Goal: Task Accomplishment & Management: Manage account settings

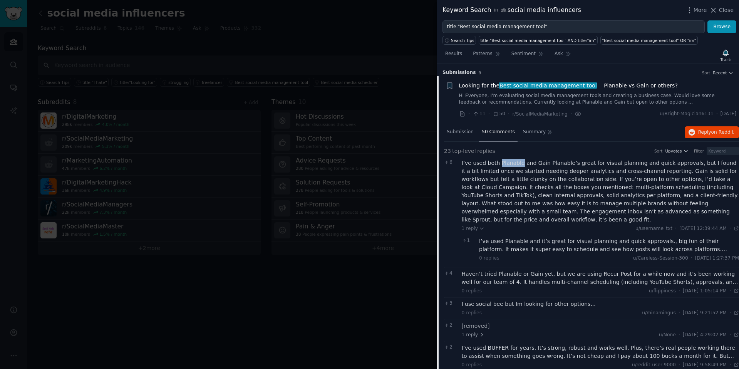
scroll to position [12, 0]
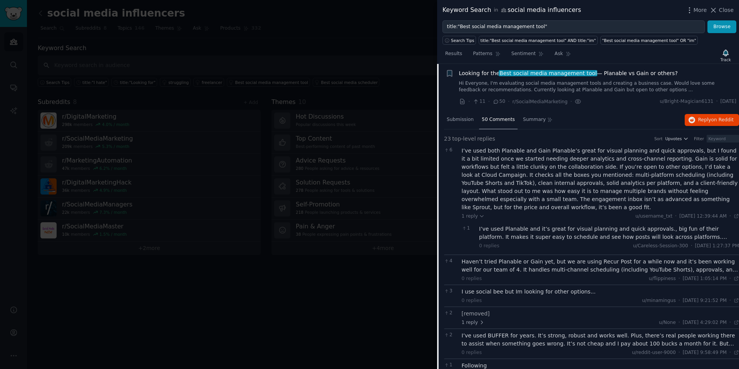
click at [294, 198] on div at bounding box center [369, 184] width 739 height 369
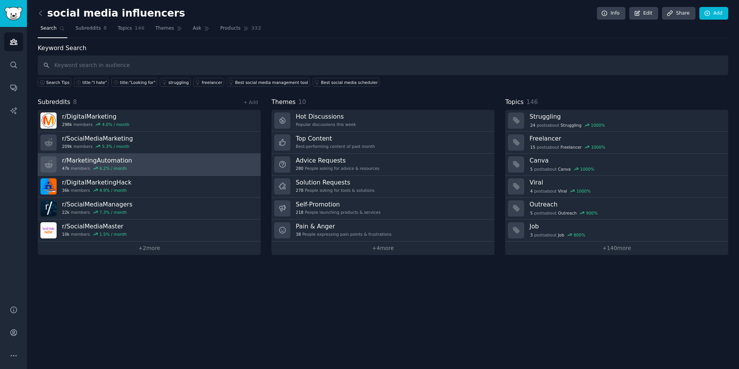
click at [120, 161] on h3 "r/ MarketingAutomation" at bounding box center [97, 160] width 70 height 8
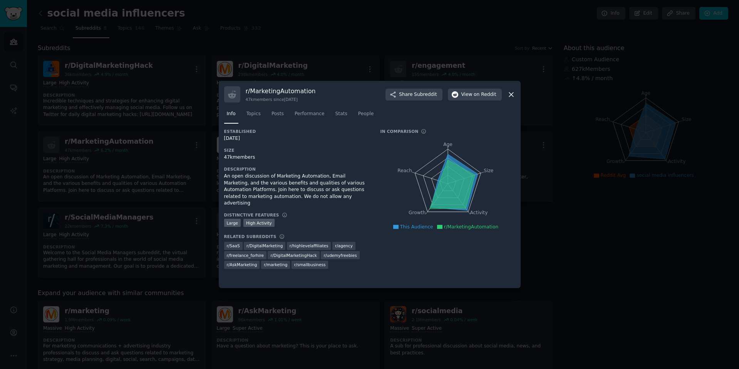
click at [172, 322] on div at bounding box center [369, 184] width 739 height 369
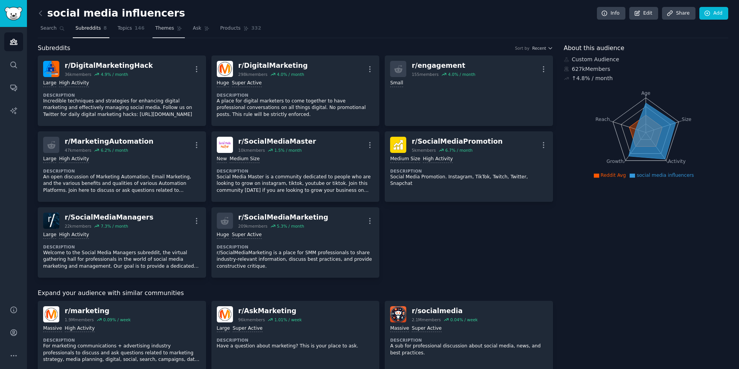
click at [159, 29] on span "Themes" at bounding box center [164, 28] width 19 height 7
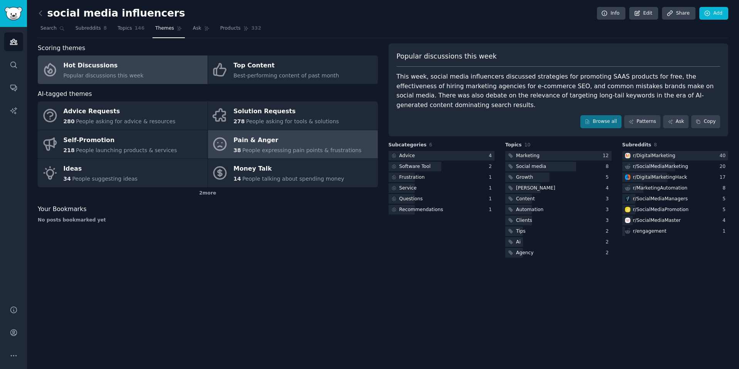
click at [267, 150] on span "People expressing pain points & frustrations" at bounding box center [301, 150] width 119 height 6
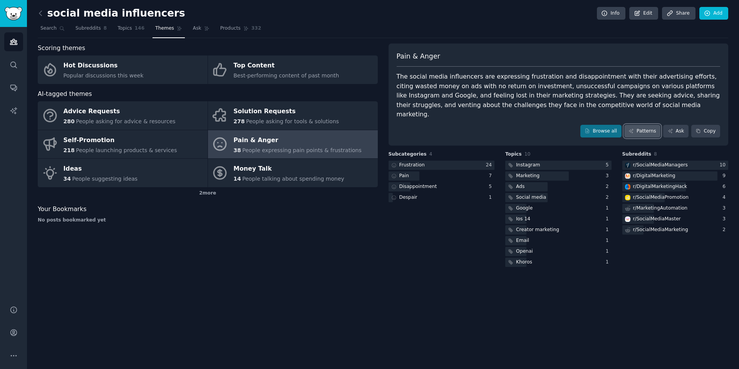
click at [636, 125] on link "Patterns" at bounding box center [642, 131] width 36 height 13
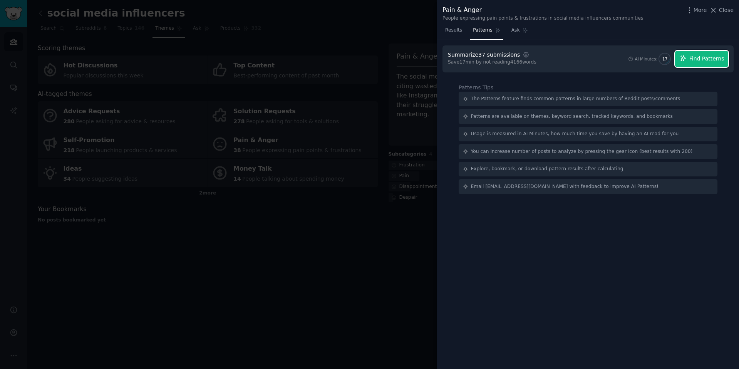
click at [710, 55] on span "Find Patterns" at bounding box center [706, 59] width 35 height 8
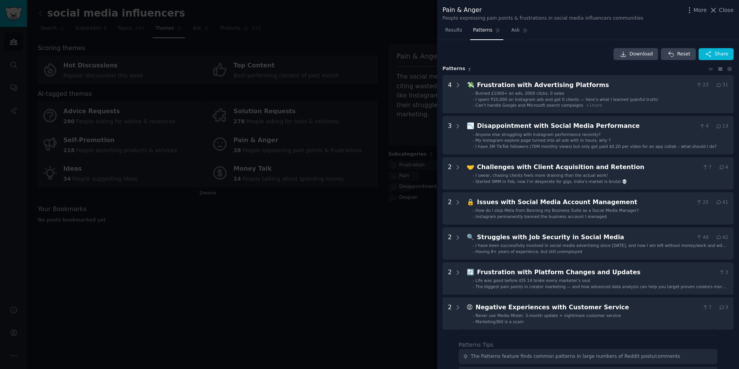
click at [360, 199] on div at bounding box center [369, 184] width 739 height 369
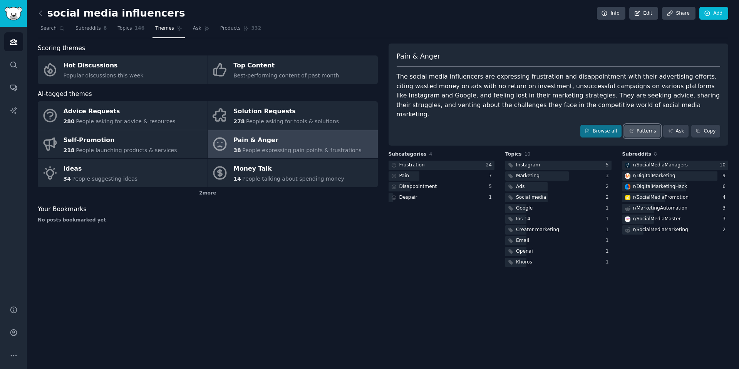
click at [656, 125] on link "Patterns" at bounding box center [642, 131] width 36 height 13
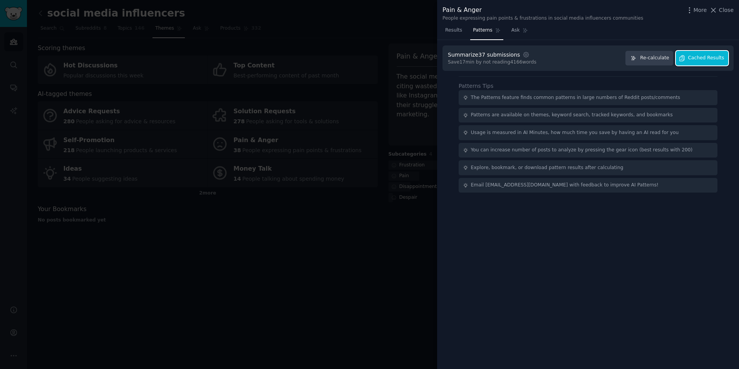
click at [699, 57] on span "Cached Results" at bounding box center [706, 58] width 36 height 7
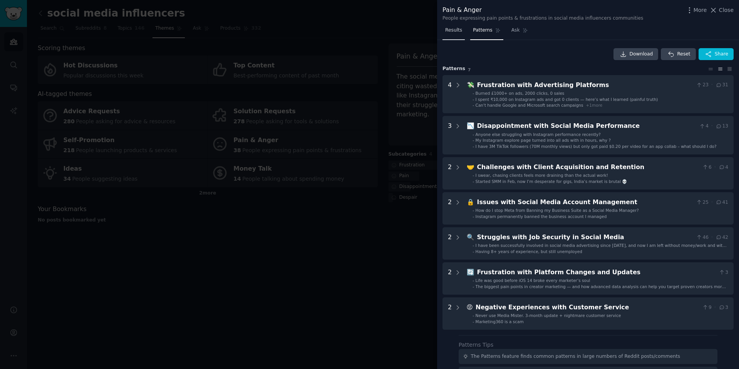
click at [453, 32] on span "Results" at bounding box center [453, 30] width 17 height 7
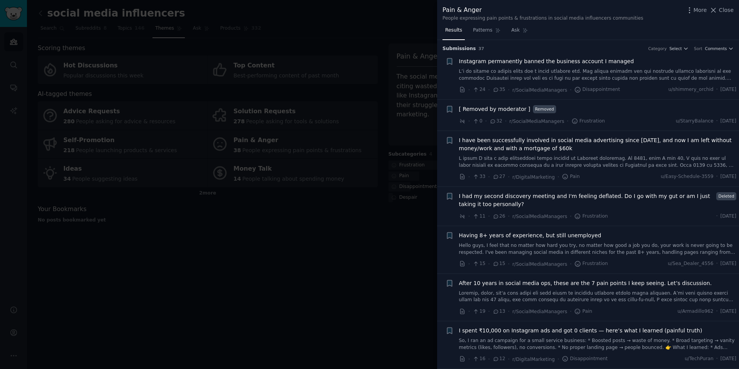
click at [308, 246] on div at bounding box center [369, 184] width 739 height 369
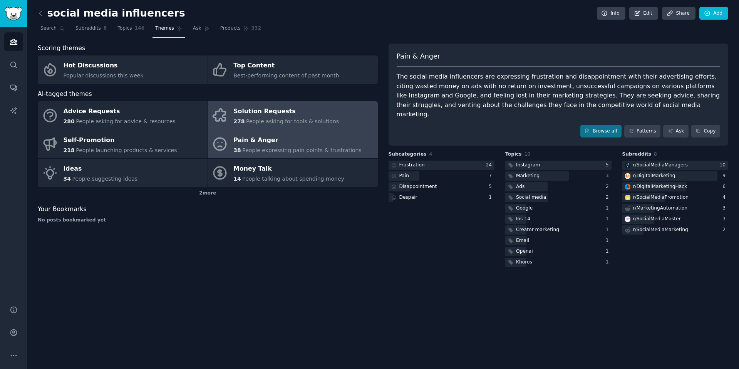
click at [255, 114] on div "Solution Requests" at bounding box center [286, 112] width 106 height 12
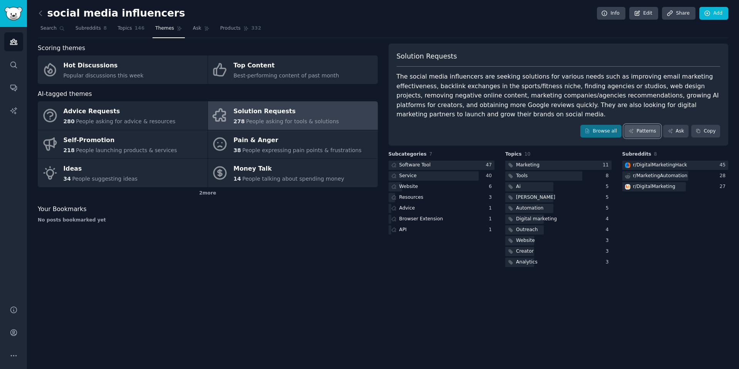
click at [649, 133] on link "Patterns" at bounding box center [642, 131] width 36 height 13
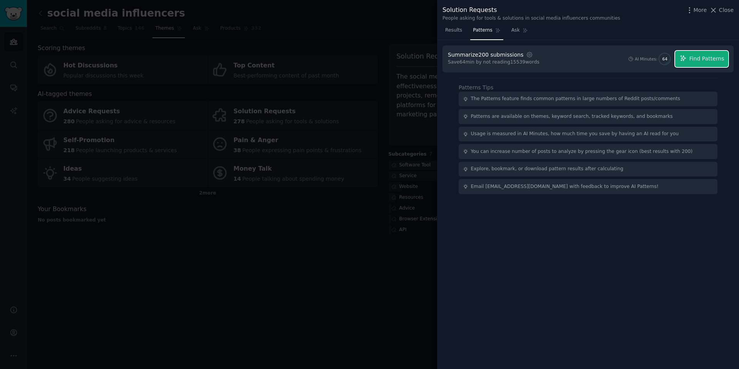
click at [708, 60] on span "Find Patterns" at bounding box center [706, 59] width 35 height 8
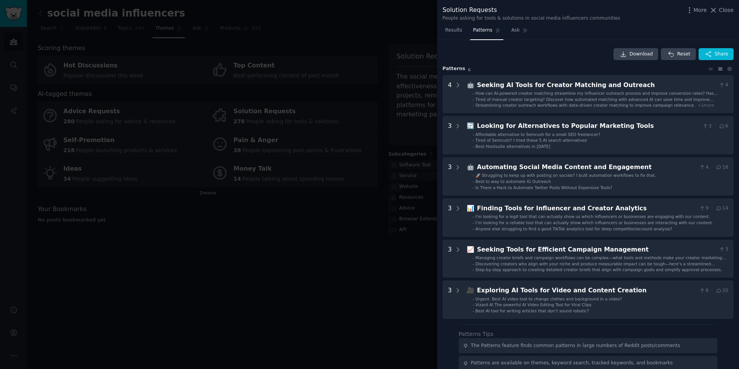
click at [244, 253] on div at bounding box center [369, 184] width 739 height 369
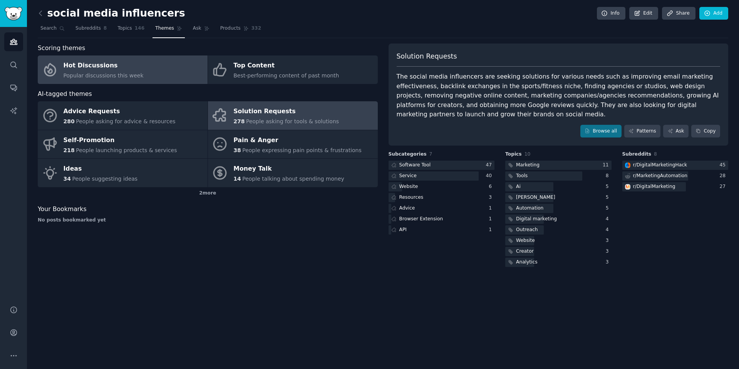
click at [119, 60] on div "Hot Discussions" at bounding box center [104, 66] width 80 height 12
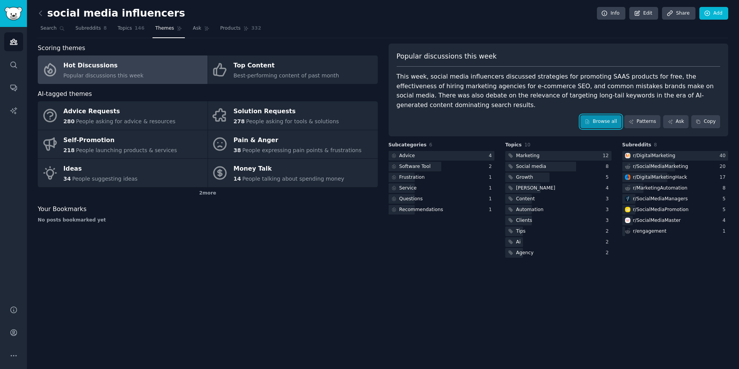
click at [611, 115] on link "Browse all" at bounding box center [600, 121] width 41 height 13
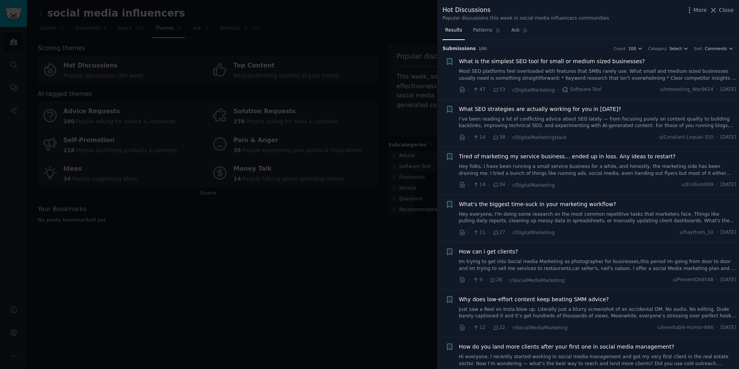
click at [392, 276] on div at bounding box center [369, 184] width 739 height 369
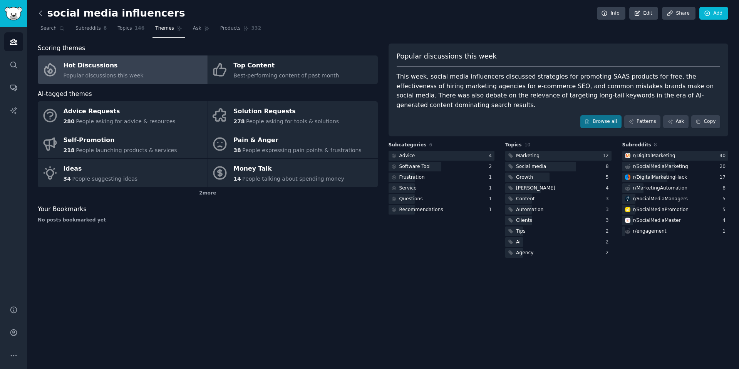
click at [41, 10] on icon at bounding box center [41, 13] width 8 height 8
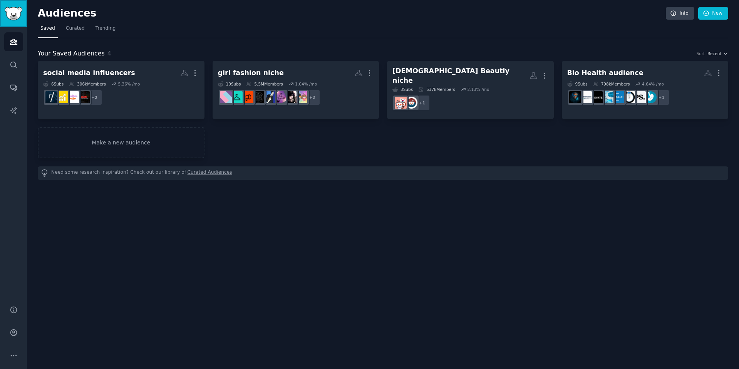
click at [17, 18] on img "Sidebar" at bounding box center [14, 13] width 18 height 13
click at [104, 30] on span "Trending" at bounding box center [105, 28] width 20 height 7
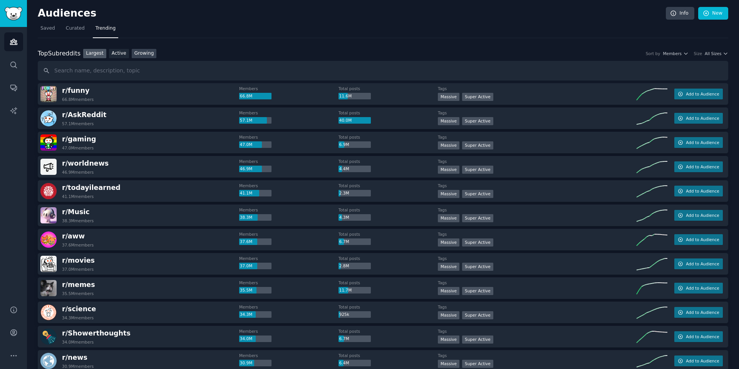
click at [132, 50] on link "Growing" at bounding box center [144, 54] width 25 height 10
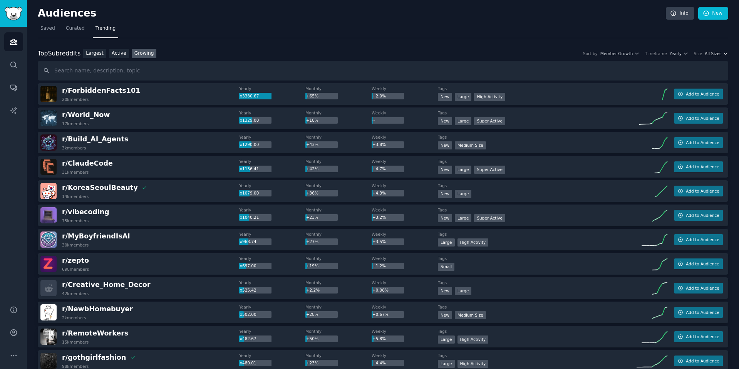
click at [710, 56] on span "All Sizes" at bounding box center [713, 53] width 17 height 5
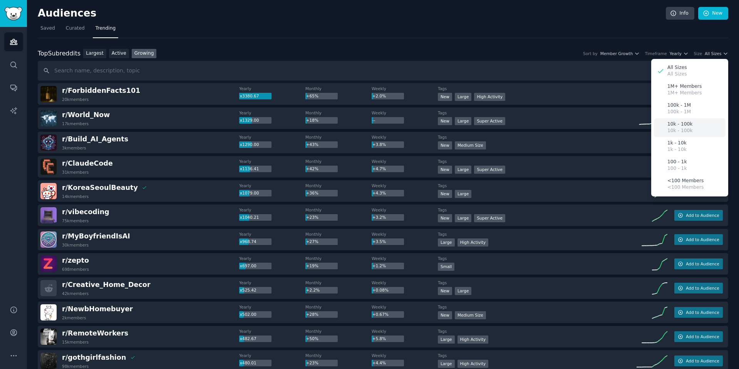
click at [683, 122] on p "10k - 100k" at bounding box center [679, 124] width 25 height 7
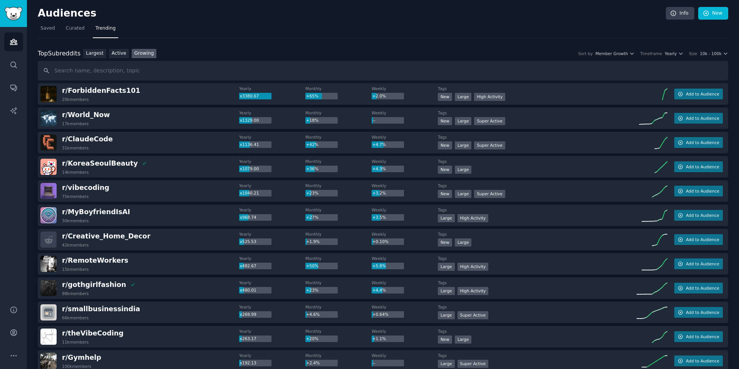
click at [626, 58] on div "Top Subreddits Top Subreddits Largest Active Growing Sort by Member Growth Time…" at bounding box center [383, 54] width 690 height 10
click at [628, 51] on span "Member Growth" at bounding box center [611, 53] width 33 height 5
click at [635, 37] on nav "Saved Curated Trending" at bounding box center [383, 30] width 690 height 16
click at [680, 55] on icon "button" at bounding box center [680, 53] width 5 height 5
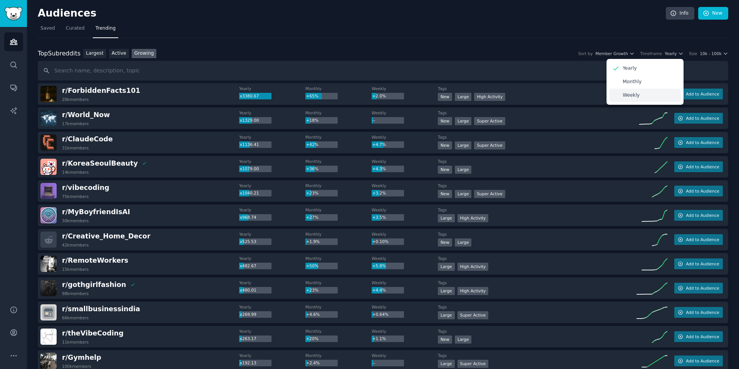
click at [650, 92] on div "Weekly" at bounding box center [645, 95] width 72 height 13
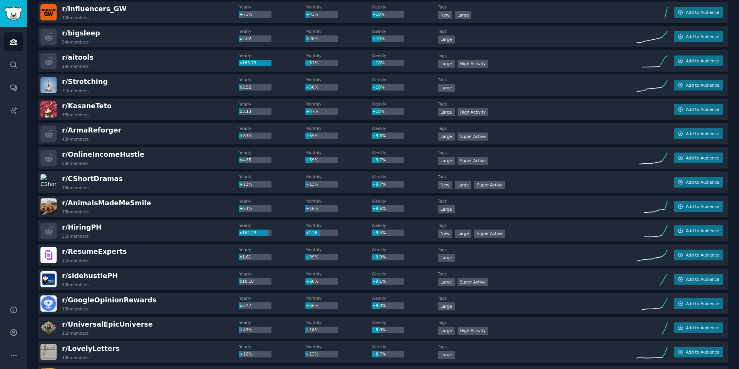
scroll to position [924, 0]
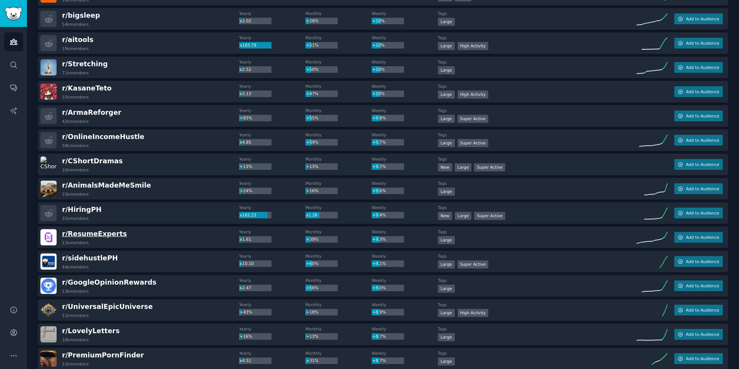
click at [106, 234] on span "r/ ResumeExperts" at bounding box center [94, 234] width 65 height 8
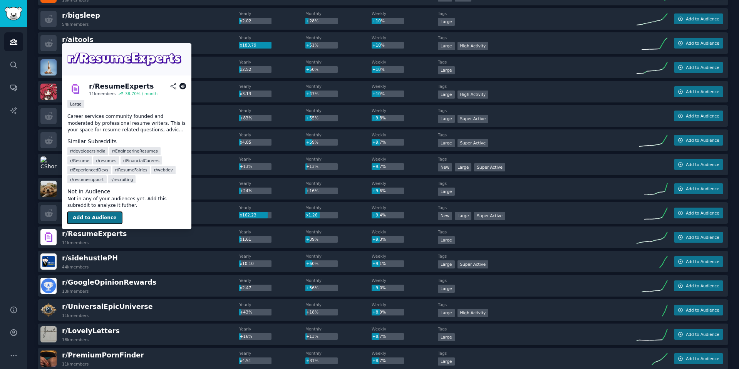
click at [108, 214] on button "Add to Audience" at bounding box center [94, 218] width 55 height 12
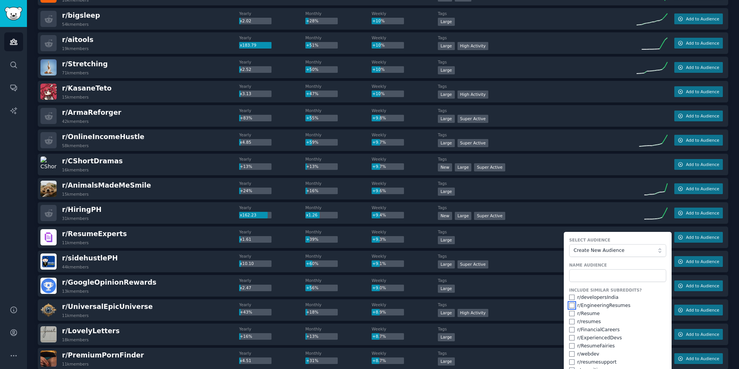
click at [571, 306] on input "checkbox" at bounding box center [571, 305] width 5 height 5
checkbox input "true"
click at [569, 313] on input "checkbox" at bounding box center [571, 313] width 5 height 5
checkbox input "true"
click at [569, 320] on input "checkbox" at bounding box center [571, 321] width 5 height 5
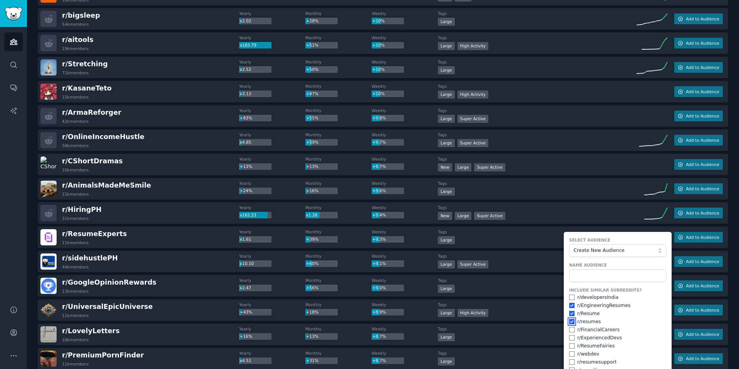
checkbox input "true"
click at [571, 332] on input "checkbox" at bounding box center [571, 329] width 5 height 5
checkbox input "true"
click at [569, 340] on input "checkbox" at bounding box center [571, 337] width 5 height 5
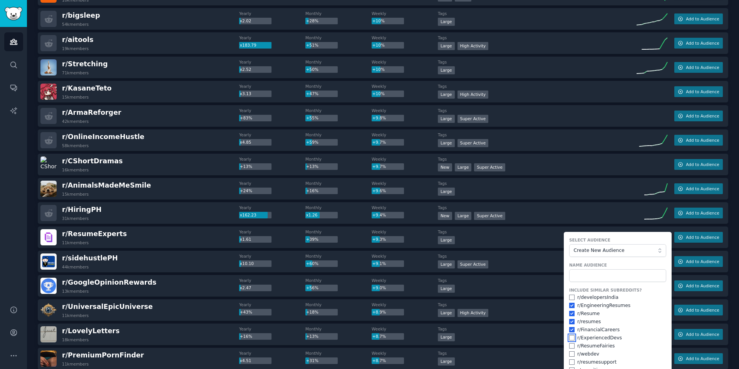
checkbox input "false"
click at [569, 345] on input "checkbox" at bounding box center [571, 345] width 5 height 5
checkbox input "true"
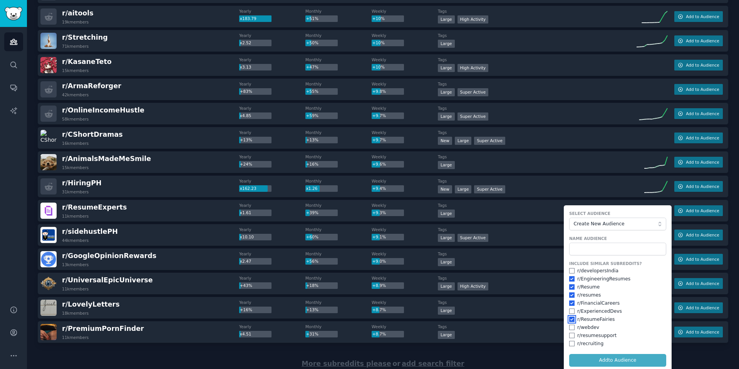
scroll to position [977, 0]
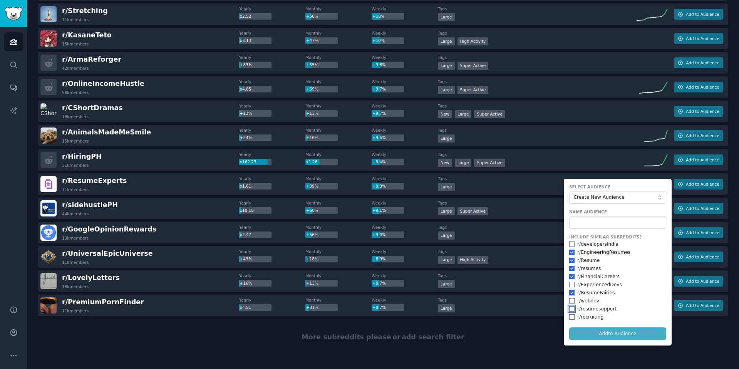
click at [571, 308] on input "checkbox" at bounding box center [571, 308] width 5 height 5
checkbox input "true"
click at [570, 318] on input "checkbox" at bounding box center [571, 316] width 5 height 5
checkbox input "true"
click at [594, 334] on form "Select Audience Create New Audience Name Audience Include Similar Subreddits? r…" at bounding box center [618, 262] width 108 height 167
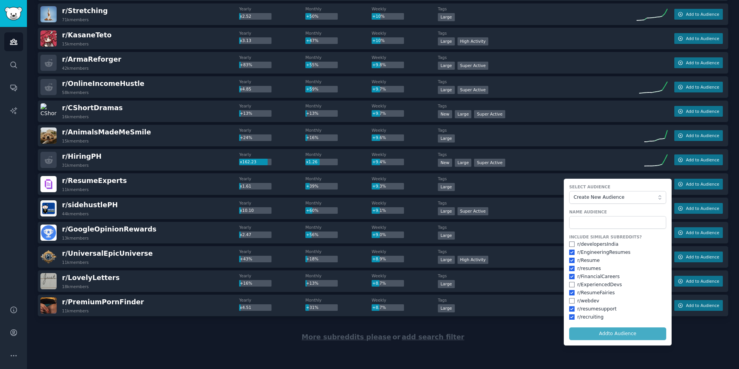
click at [620, 335] on form "Select Audience Create New Audience Name Audience Include Similar Subreddits? r…" at bounding box center [618, 262] width 108 height 167
click at [596, 224] on input "text" at bounding box center [617, 222] width 97 height 13
type input "Resume builder community"
click at [569, 327] on button "Add to Audience" at bounding box center [617, 333] width 97 height 13
checkbox input "false"
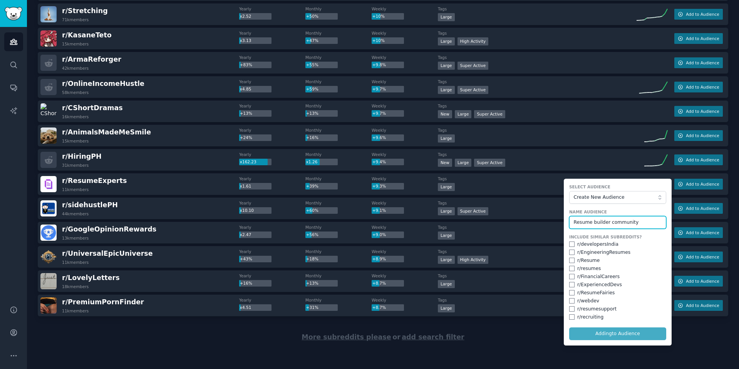
checkbox input "false"
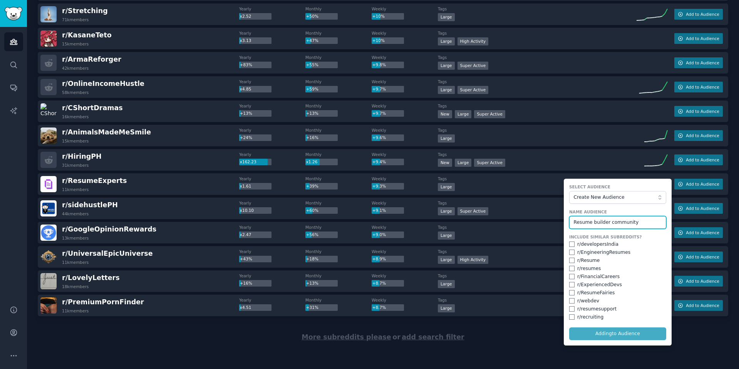
checkbox input "false"
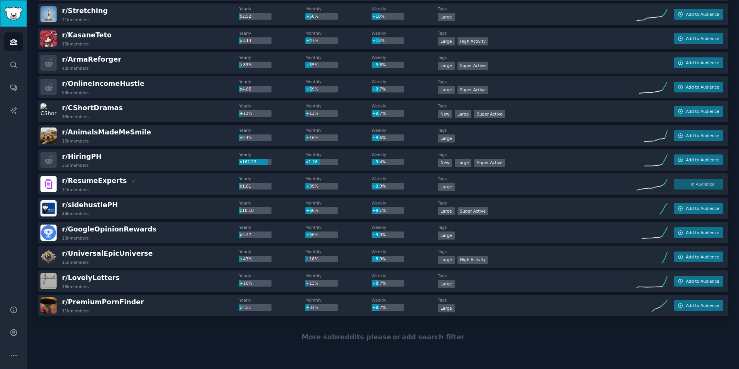
click at [21, 5] on link "Sidebar" at bounding box center [13, 13] width 27 height 27
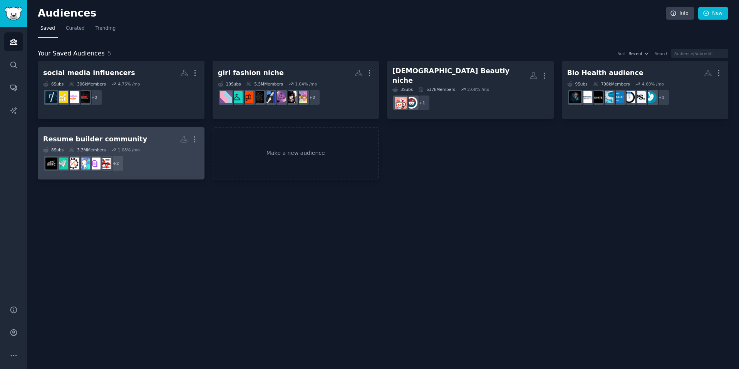
click at [146, 154] on dd "+ 2" at bounding box center [121, 163] width 156 height 22
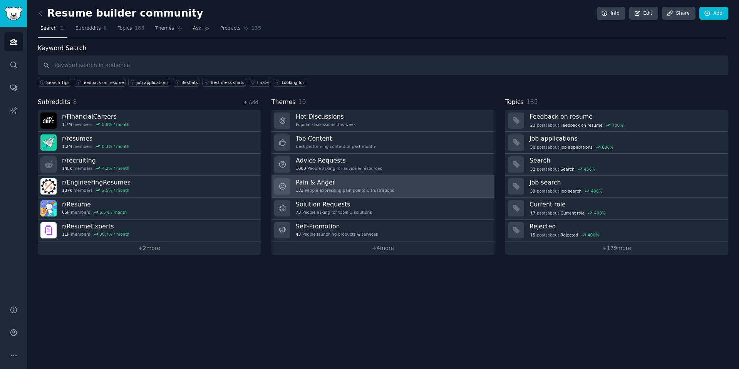
click at [356, 179] on h3 "Pain & Anger" at bounding box center [345, 182] width 99 height 8
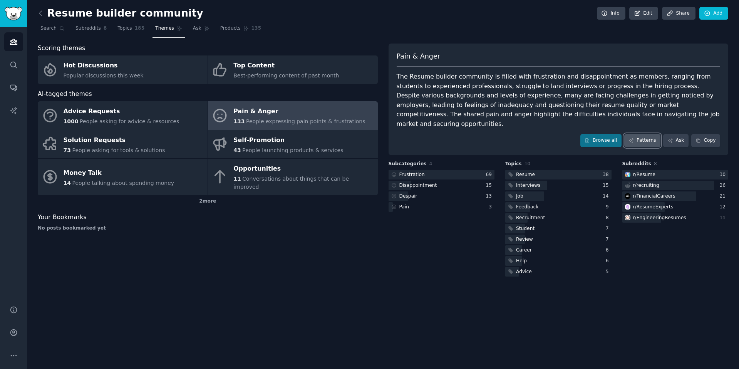
click at [650, 134] on link "Patterns" at bounding box center [642, 140] width 36 height 13
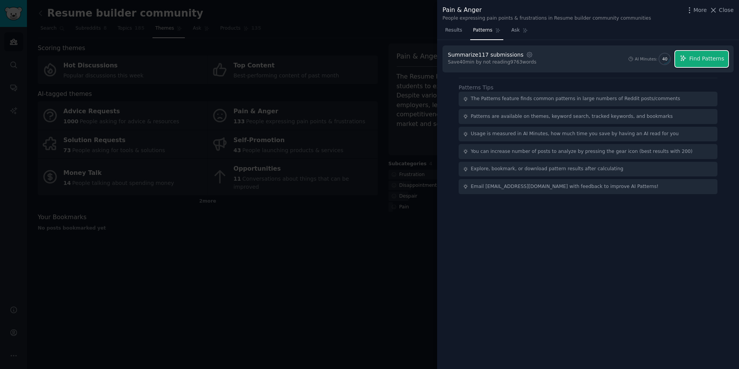
click at [707, 57] on span "Find Patterns" at bounding box center [706, 59] width 35 height 8
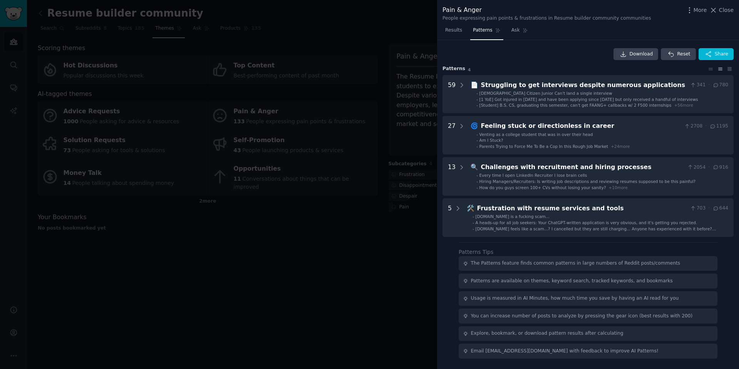
click at [245, 207] on div at bounding box center [369, 184] width 739 height 369
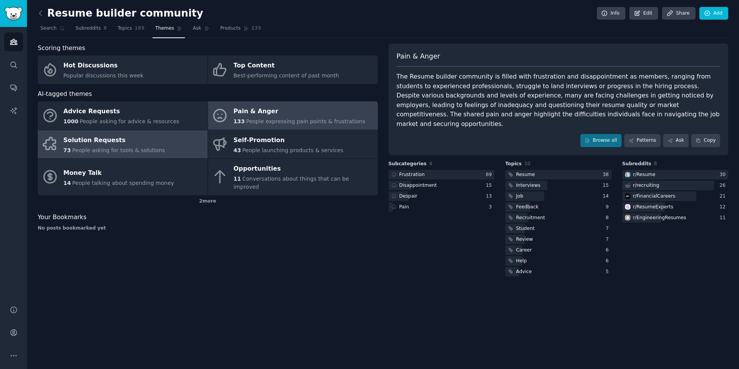
click at [90, 142] on div "Solution Requests" at bounding box center [115, 140] width 102 height 12
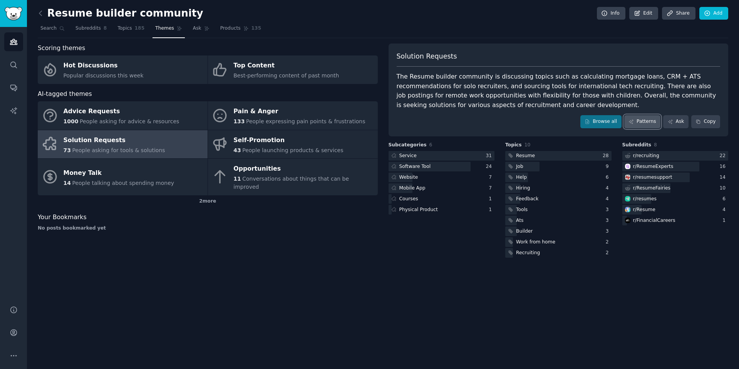
click at [634, 122] on icon at bounding box center [630, 121] width 5 height 5
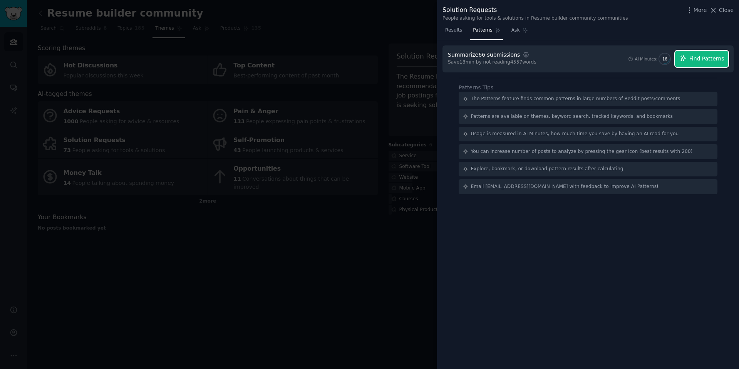
click at [725, 66] on button "Find Patterns" at bounding box center [701, 59] width 53 height 16
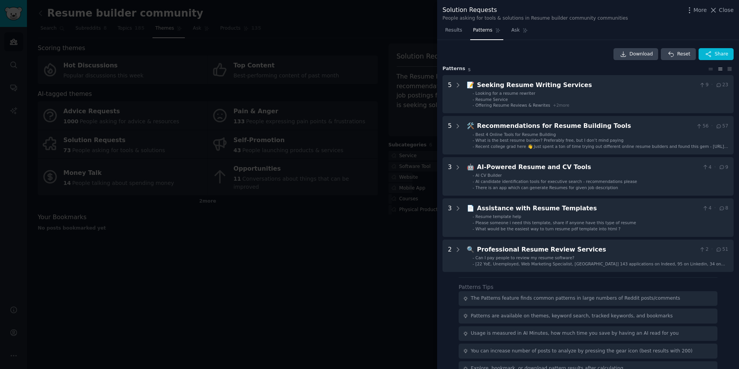
click at [379, 241] on div at bounding box center [369, 184] width 739 height 369
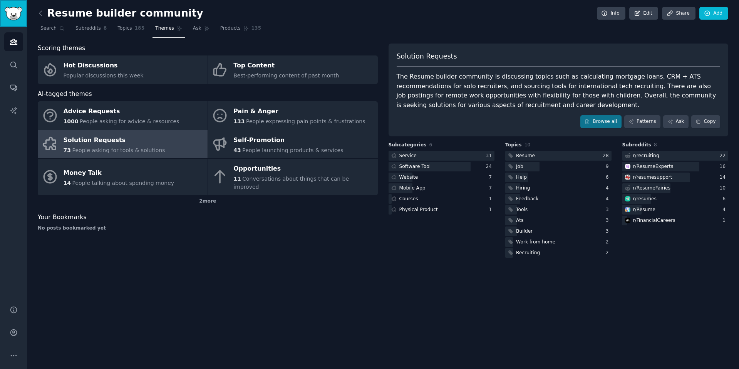
click at [20, 19] on img "Sidebar" at bounding box center [14, 13] width 18 height 13
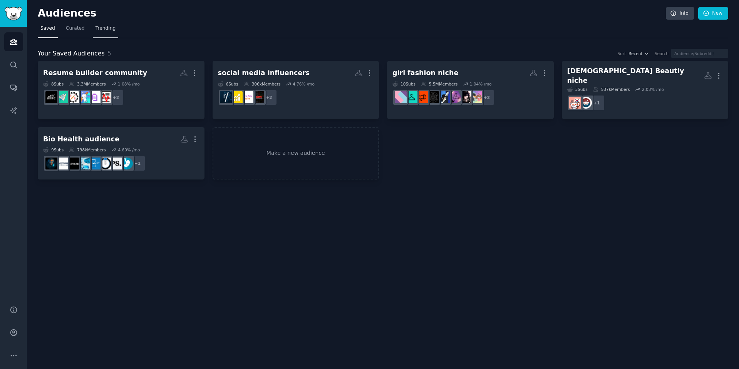
click at [93, 28] on link "Trending" at bounding box center [105, 30] width 25 height 16
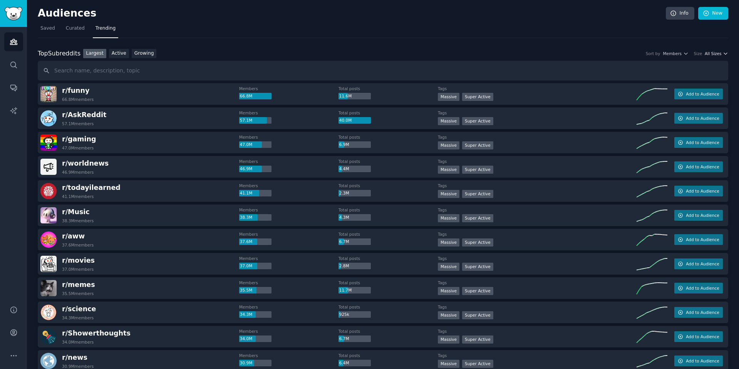
click at [707, 52] on span "All Sizes" at bounding box center [713, 53] width 17 height 5
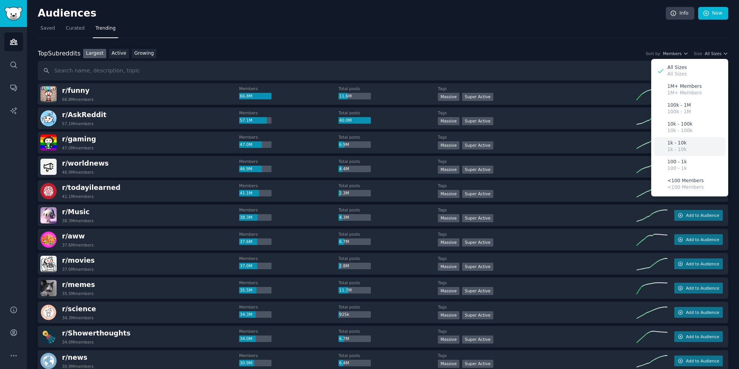
click at [675, 142] on p "1k - 10k" at bounding box center [676, 143] width 19 height 7
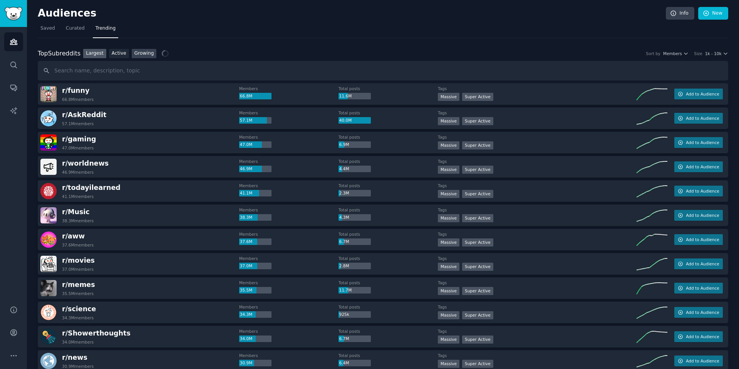
click at [144, 57] on link "Growing" at bounding box center [144, 54] width 25 height 10
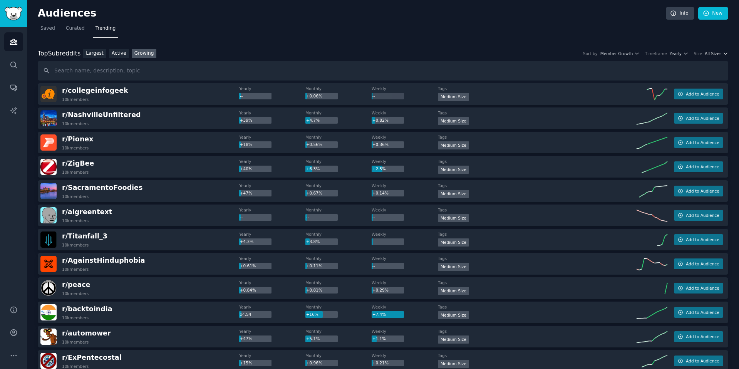
click at [714, 51] on span "All Sizes" at bounding box center [713, 53] width 17 height 5
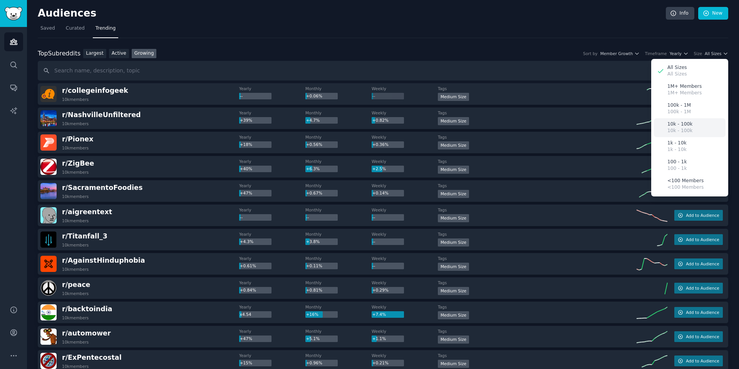
click at [685, 125] on p "10k - 100k" at bounding box center [679, 124] width 25 height 7
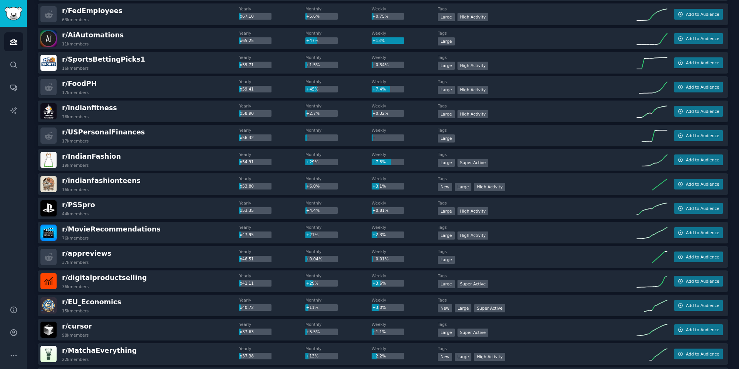
scroll to position [878, 0]
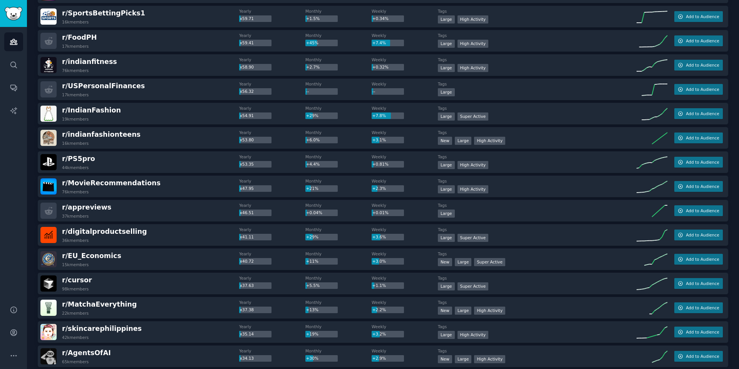
click at [152, 229] on div "r/ digitalproductselling 36k members" at bounding box center [139, 235] width 199 height 16
click at [99, 233] on span "r/ digitalproductselling" at bounding box center [104, 232] width 85 height 8
click at [691, 236] on span "Add to Audience" at bounding box center [702, 234] width 33 height 5
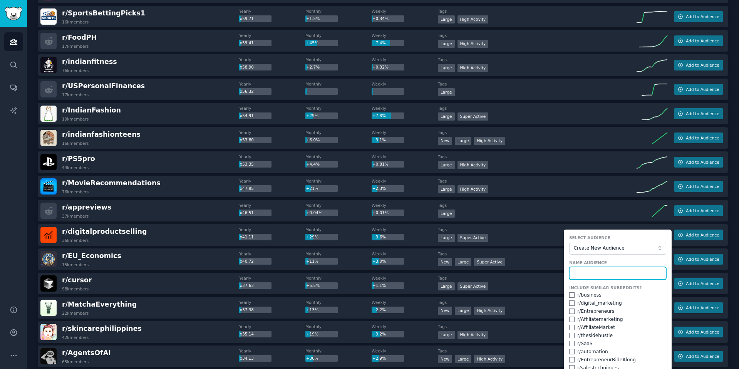
click at [598, 272] on input "text" at bounding box center [617, 273] width 97 height 13
type input "Digital product selling community"
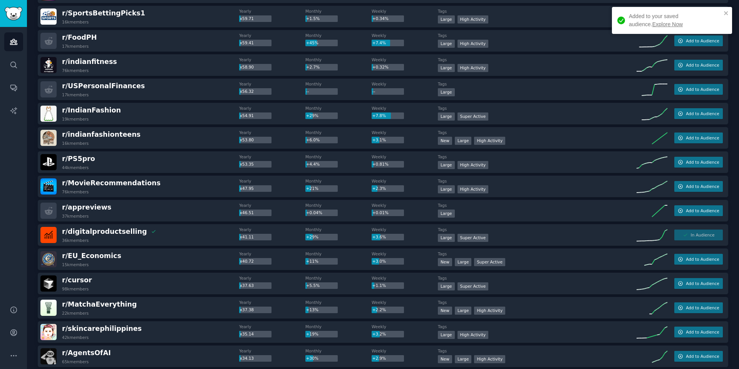
click at [700, 236] on div "In Audience" at bounding box center [698, 234] width 49 height 11
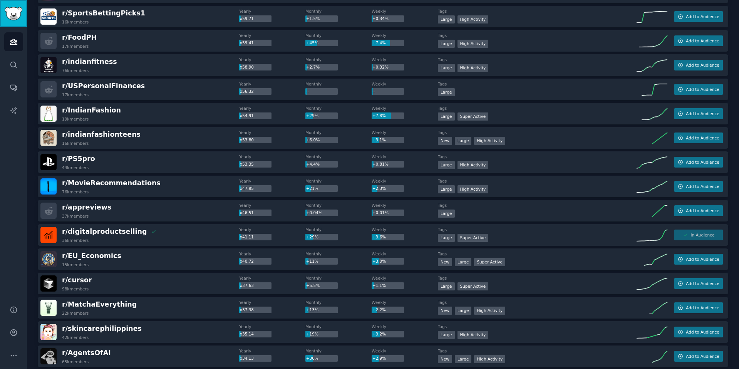
click at [15, 6] on link "Sidebar" at bounding box center [13, 13] width 27 height 27
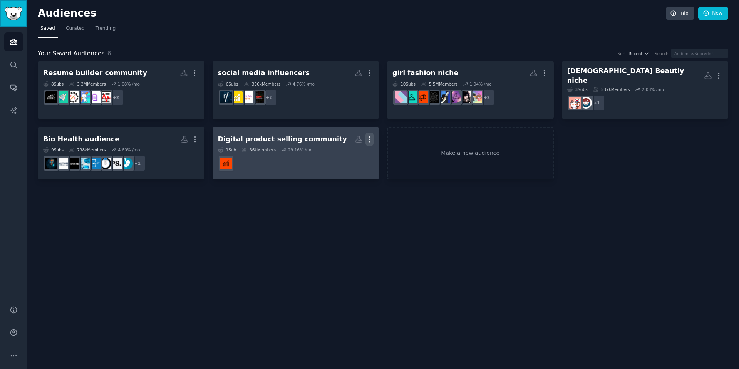
click at [365, 135] on icon "button" at bounding box center [369, 139] width 8 height 8
click at [351, 151] on p "Delete" at bounding box center [349, 155] width 18 height 8
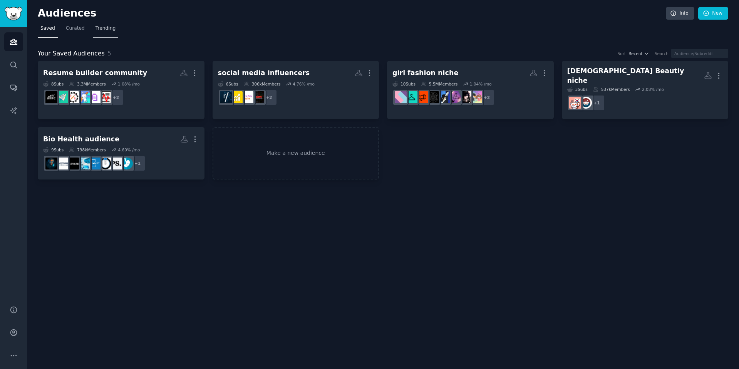
click at [107, 27] on span "Trending" at bounding box center [105, 28] width 20 height 7
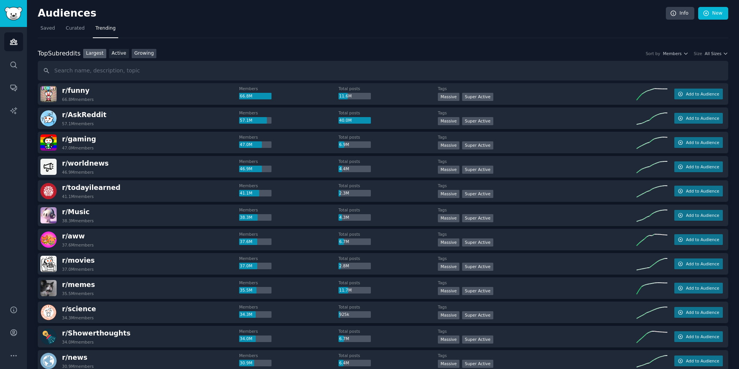
click at [146, 57] on link "Growing" at bounding box center [144, 54] width 25 height 10
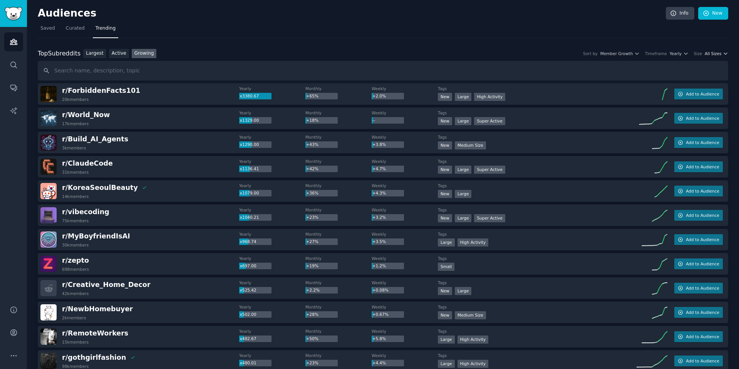
click at [718, 52] on span "All Sizes" at bounding box center [713, 53] width 17 height 5
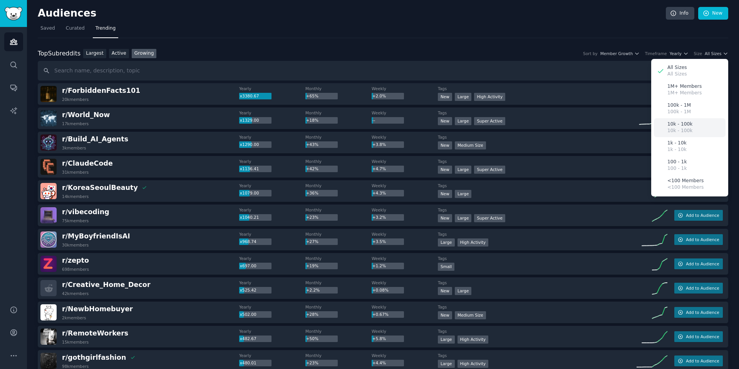
click at [678, 126] on p "10k - 100k" at bounding box center [679, 124] width 25 height 7
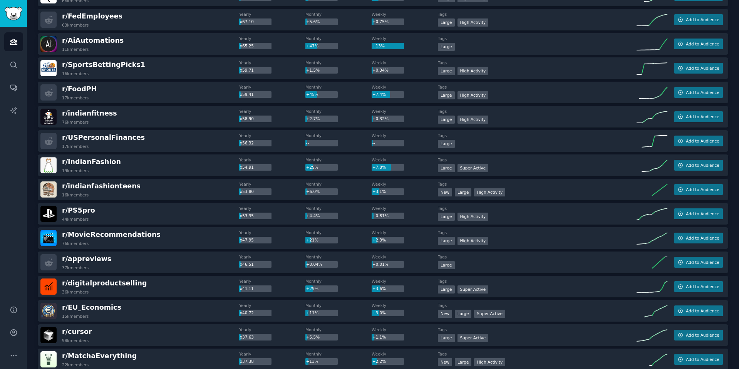
scroll to position [832, 0]
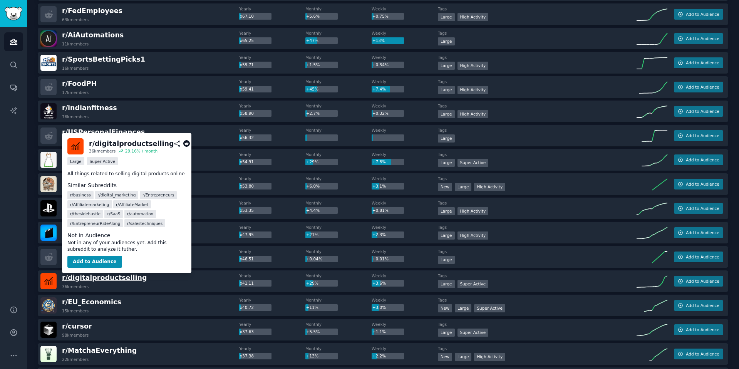
click at [99, 277] on span "r/ digitalproductselling" at bounding box center [104, 278] width 85 height 8
click at [106, 260] on button "Add to Audience" at bounding box center [94, 262] width 55 height 12
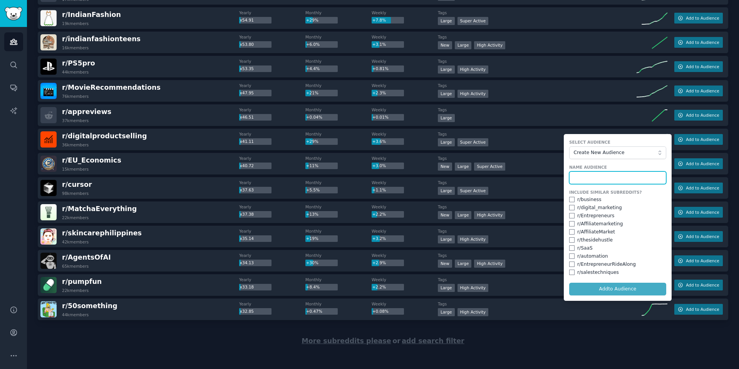
scroll to position [977, 0]
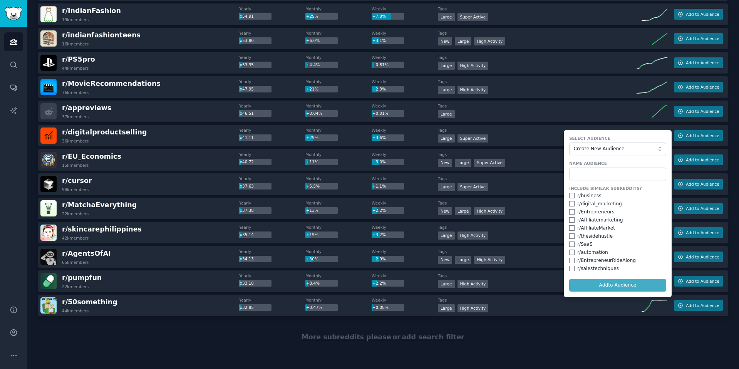
click at [581, 198] on div "r/ business" at bounding box center [589, 196] width 24 height 7
click at [571, 196] on input "checkbox" at bounding box center [571, 195] width 5 height 5
checkbox input "true"
click at [570, 206] on input "checkbox" at bounding box center [571, 203] width 5 height 5
checkbox input "true"
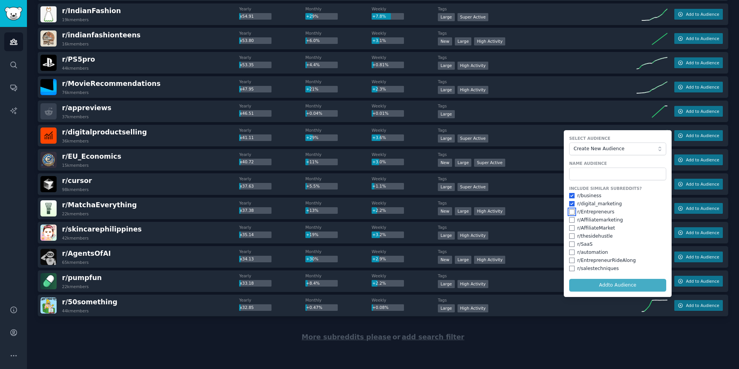
click at [569, 212] on input "checkbox" at bounding box center [571, 211] width 5 height 5
checkbox input "true"
click at [572, 221] on input "checkbox" at bounding box center [571, 219] width 5 height 5
checkbox input "true"
click at [571, 228] on input "checkbox" at bounding box center [571, 227] width 5 height 5
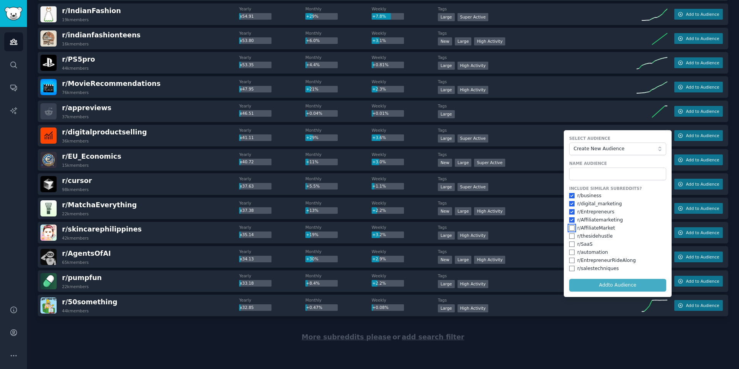
checkbox input "true"
click at [569, 237] on input "checkbox" at bounding box center [571, 235] width 5 height 5
checkbox input "true"
click at [569, 247] on div "r/ SaaS" at bounding box center [617, 244] width 97 height 7
click at [570, 252] on input "checkbox" at bounding box center [571, 252] width 5 height 5
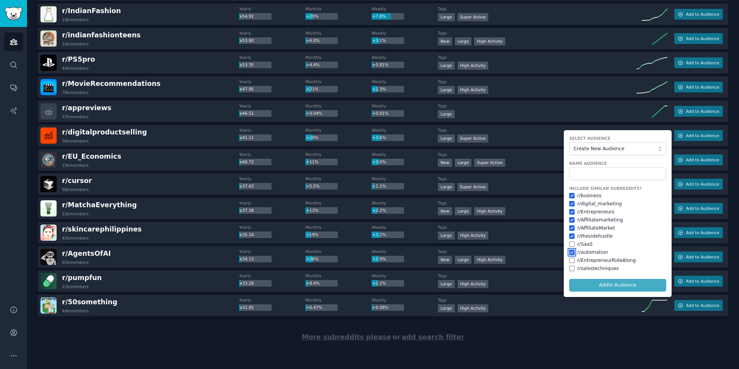
checkbox input "true"
click at [571, 243] on input "checkbox" at bounding box center [571, 243] width 5 height 5
checkbox input "true"
click at [571, 259] on input "checkbox" at bounding box center [571, 260] width 5 height 5
checkbox input "true"
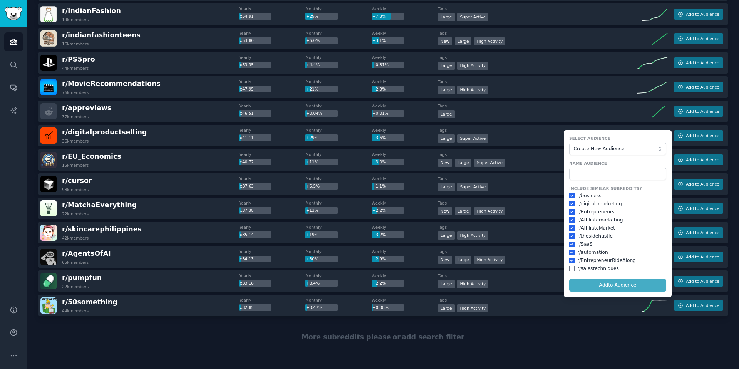
click at [572, 272] on form "Select Audience Create New Audience Name Audience Include Similar Subreddits? r…" at bounding box center [618, 213] width 108 height 167
click at [573, 268] on div "r/ salestechniques" at bounding box center [617, 268] width 97 height 7
click at [572, 266] on input "checkbox" at bounding box center [571, 268] width 5 height 5
checkbox input "true"
click at [599, 281] on form "Select Audience Create New Audience Name Audience Include Similar Subreddits? r…" at bounding box center [618, 213] width 108 height 167
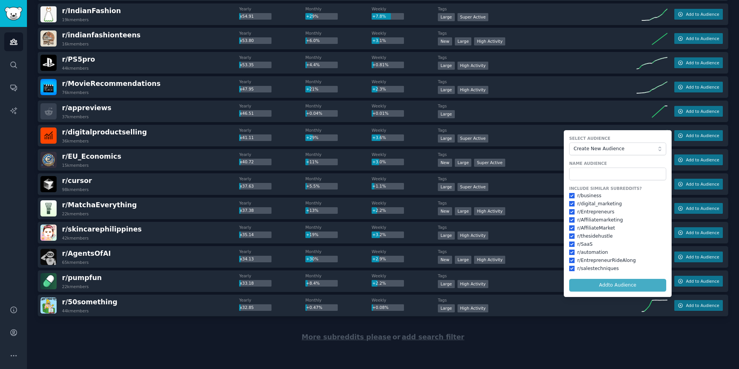
click at [601, 284] on form "Select Audience Create New Audience Name Audience Include Similar Subreddits? r…" at bounding box center [618, 213] width 108 height 167
click at [608, 176] on input "text" at bounding box center [617, 173] width 97 height 13
type input "digital prodcut selling community"
click at [623, 282] on button "Add to Audience" at bounding box center [617, 285] width 97 height 13
checkbox input "false"
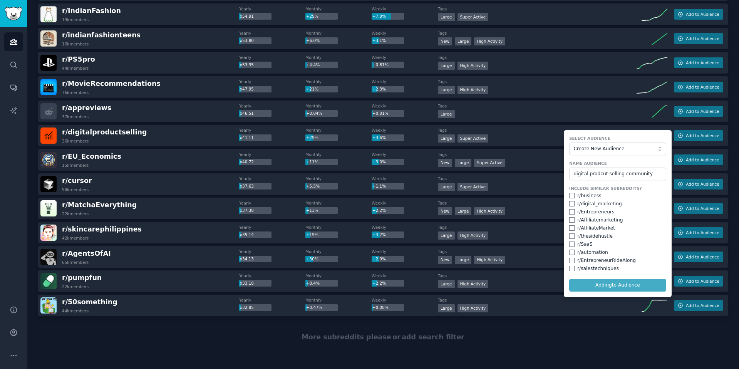
checkbox input "false"
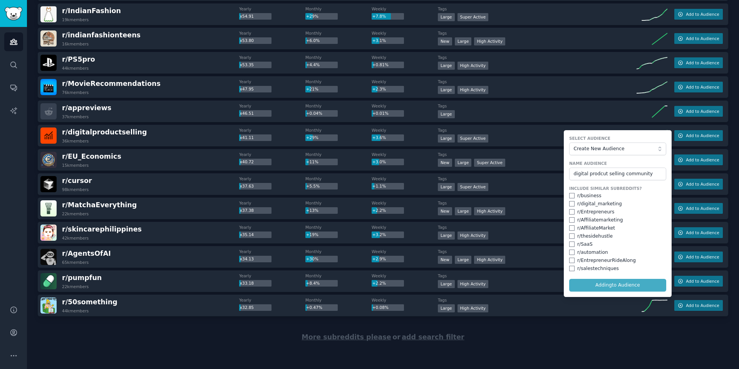
checkbox input "false"
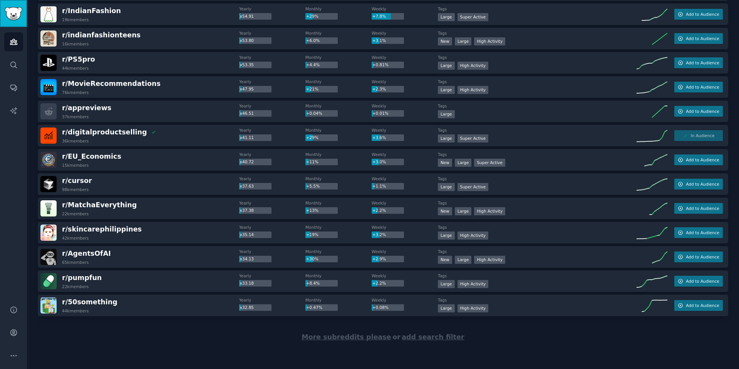
click at [3, 18] on link "Sidebar" at bounding box center [13, 13] width 27 height 27
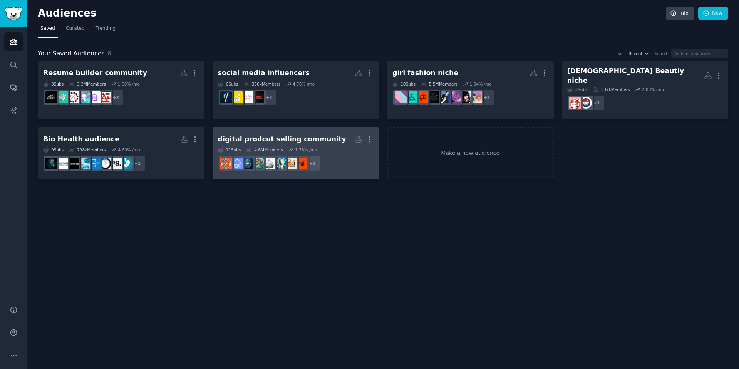
click at [281, 134] on div "digital prodcut selling community" at bounding box center [282, 139] width 128 height 10
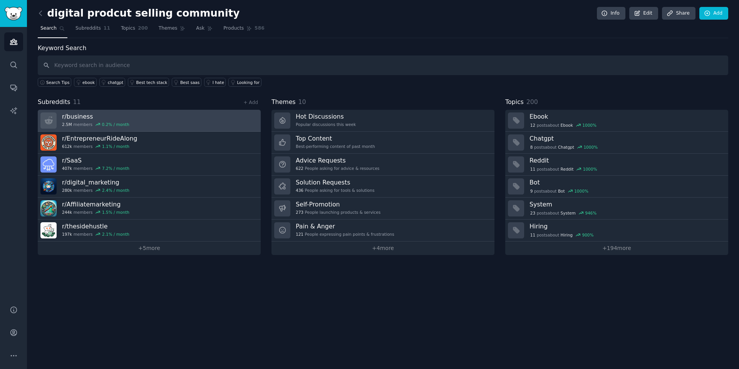
click at [231, 118] on link "r/ business 2.5M members 0.2 % / month" at bounding box center [149, 121] width 223 height 22
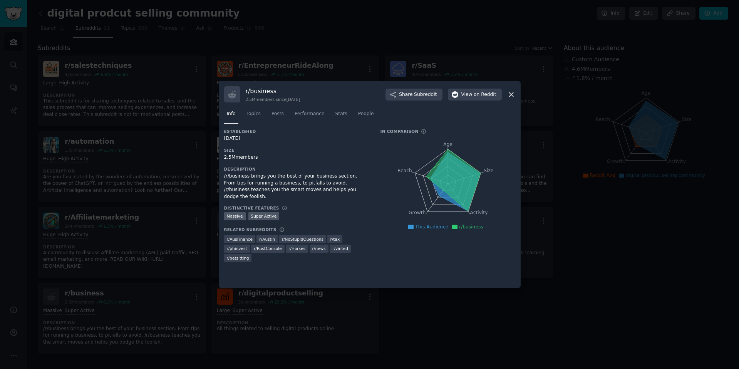
click at [516, 94] on div "r/ business 2.5M members since [DATE] Share Subreddit View on Reddit Info Topic…" at bounding box center [370, 184] width 302 height 207
click at [513, 94] on icon at bounding box center [511, 94] width 8 height 8
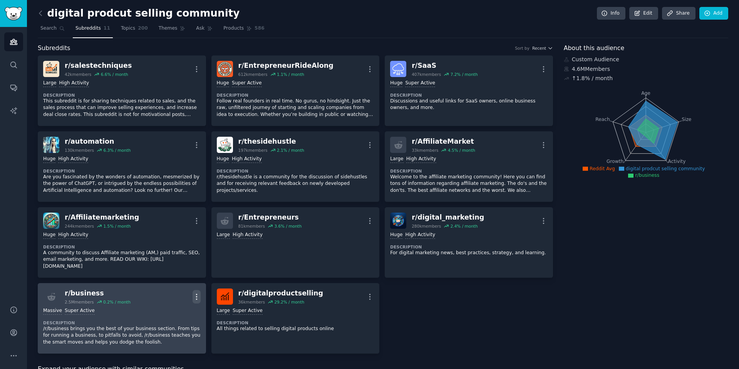
click at [198, 299] on icon "button" at bounding box center [197, 297] width 8 height 8
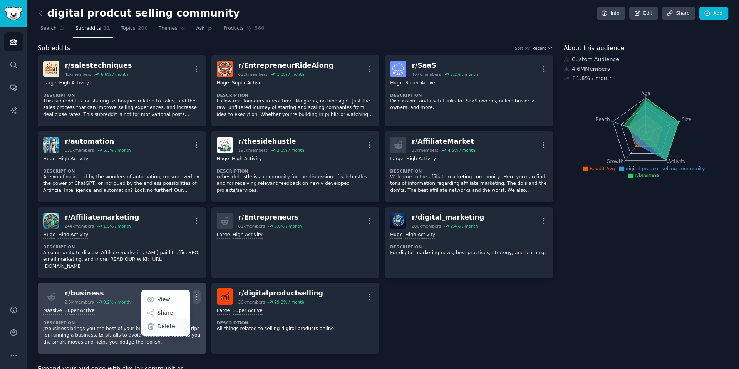
click at [169, 330] on p "Delete" at bounding box center [166, 326] width 18 height 8
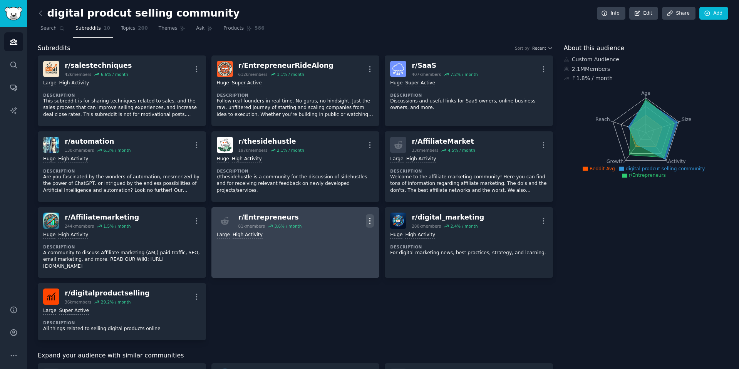
click at [370, 217] on icon "button" at bounding box center [370, 221] width 8 height 8
click at [348, 249] on div "Delete" at bounding box center [339, 250] width 46 height 16
click at [341, 250] on p "Delete" at bounding box center [340, 250] width 18 height 8
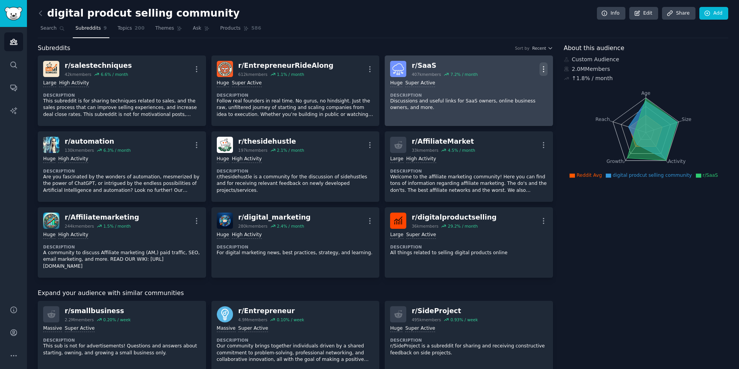
click at [543, 72] on icon "button" at bounding box center [543, 69] width 8 height 8
click at [513, 101] on p "Delete" at bounding box center [513, 99] width 18 height 8
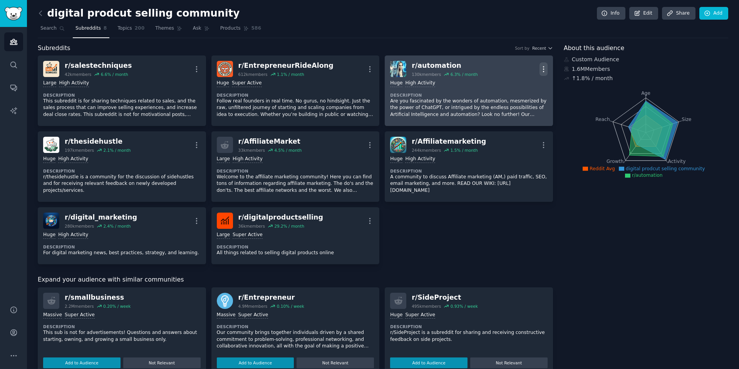
click at [540, 70] on icon "button" at bounding box center [543, 69] width 8 height 8
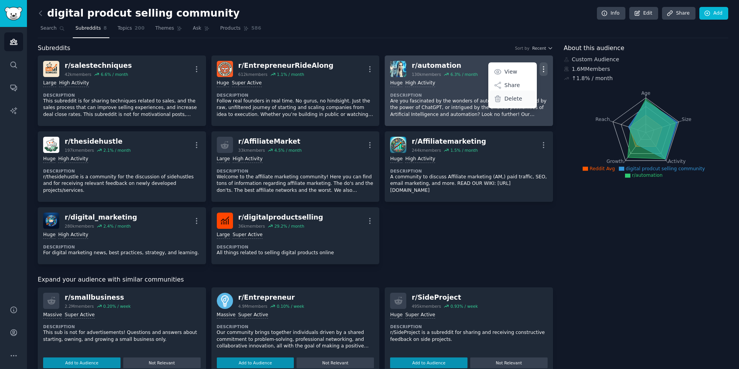
click at [516, 100] on p "Delete" at bounding box center [513, 99] width 18 height 8
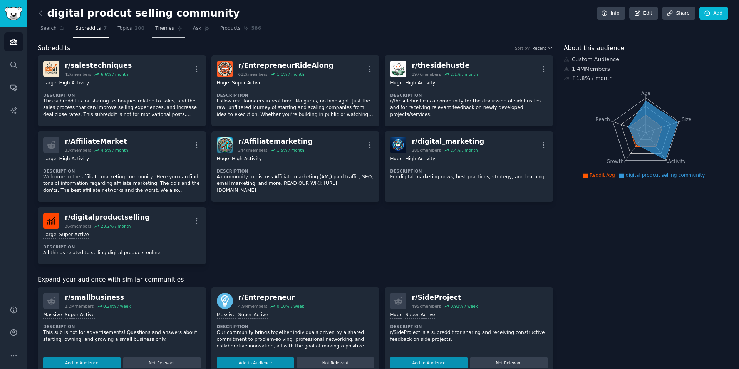
click at [161, 29] on span "Themes" at bounding box center [164, 28] width 19 height 7
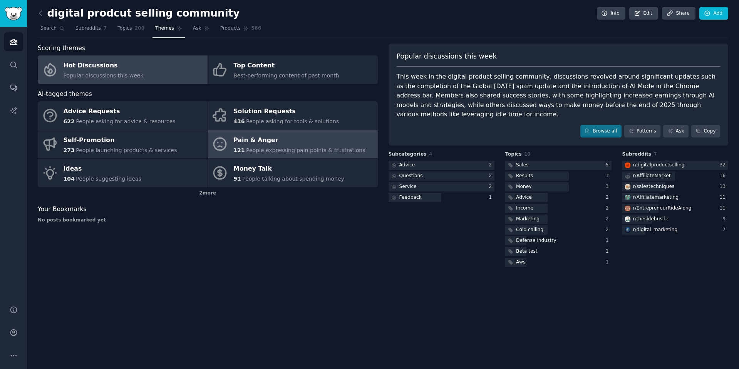
click at [245, 144] on div "Pain & Anger" at bounding box center [299, 140] width 132 height 12
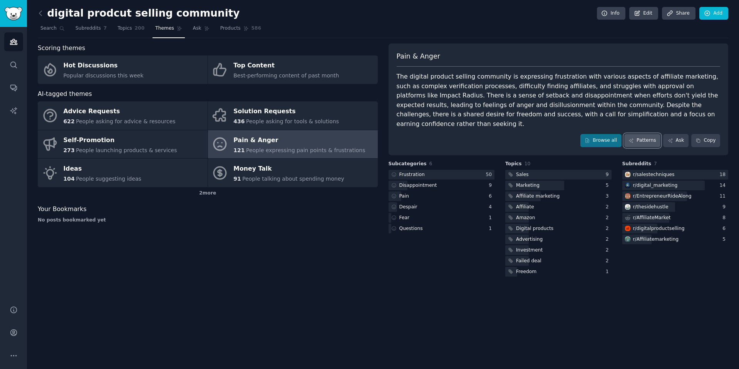
click at [638, 134] on link "Patterns" at bounding box center [642, 140] width 36 height 13
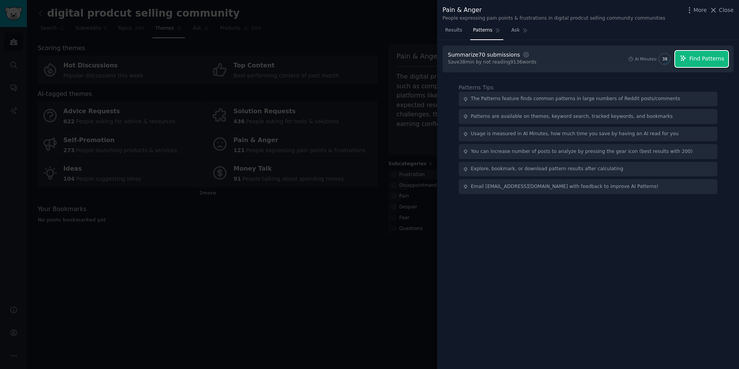
click at [687, 57] on icon "button" at bounding box center [683, 58] width 7 height 7
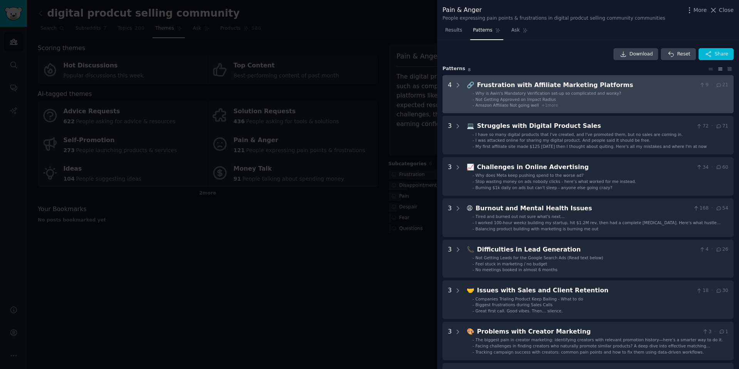
click at [610, 103] on li "- Amazon Affiliate Not going well + 1 more" at bounding box center [600, 104] width 256 height 5
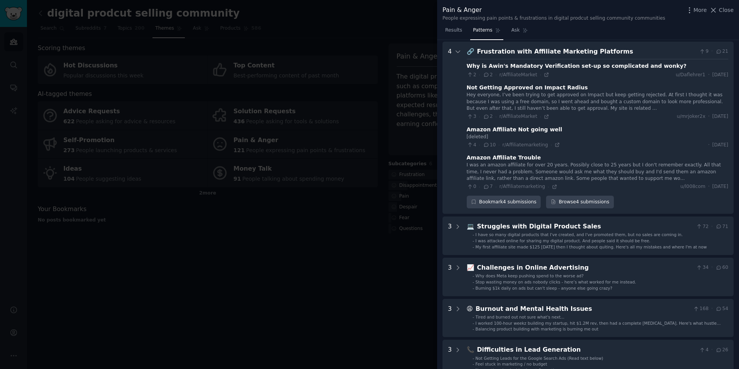
scroll to position [35, 0]
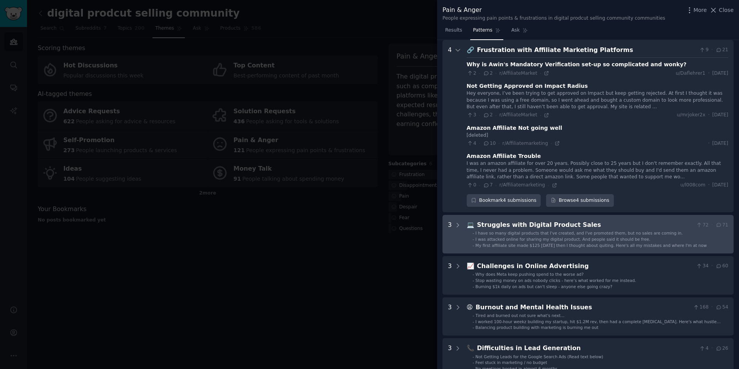
click at [579, 240] on span "I was attacked online for sharing my digital product. And people said it should…" at bounding box center [563, 239] width 175 height 5
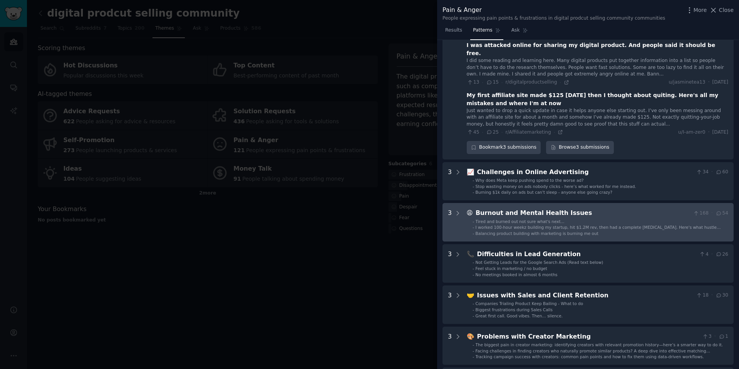
scroll to position [303, 0]
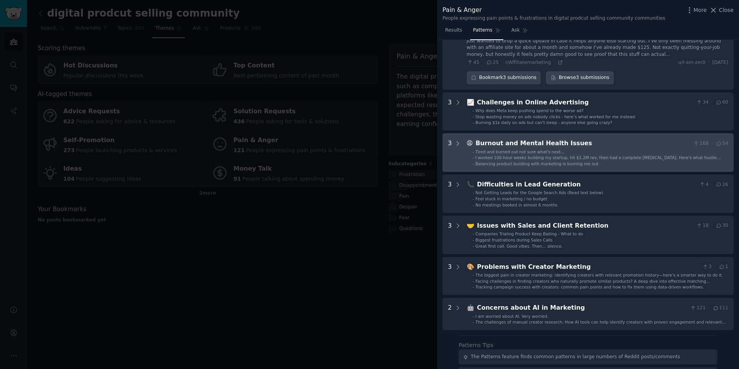
click at [590, 285] on span "Tracking campaign success with creators: common pain points and how to fix them…" at bounding box center [590, 287] width 228 height 5
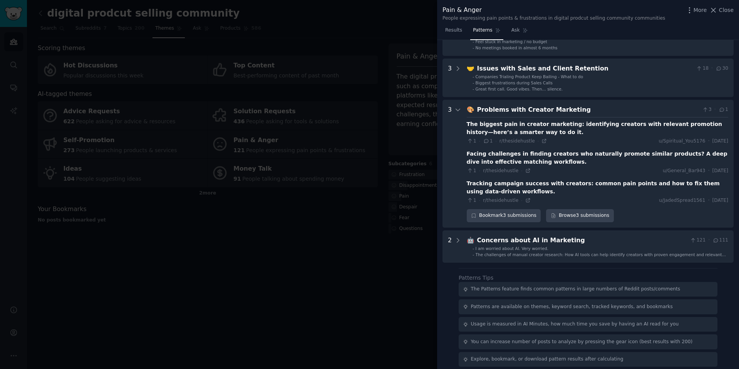
scroll to position [513, 0]
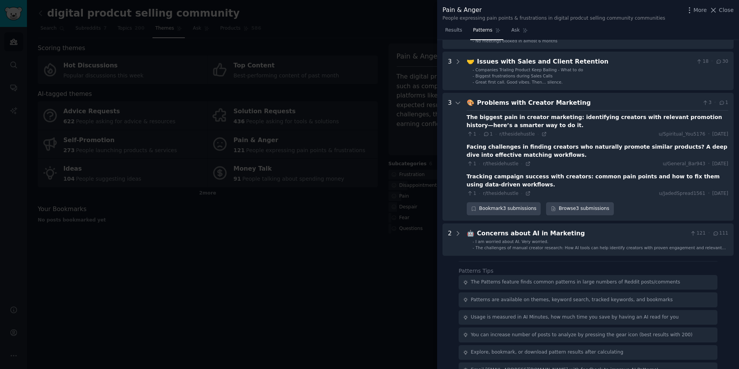
click at [286, 279] on div at bounding box center [369, 184] width 739 height 369
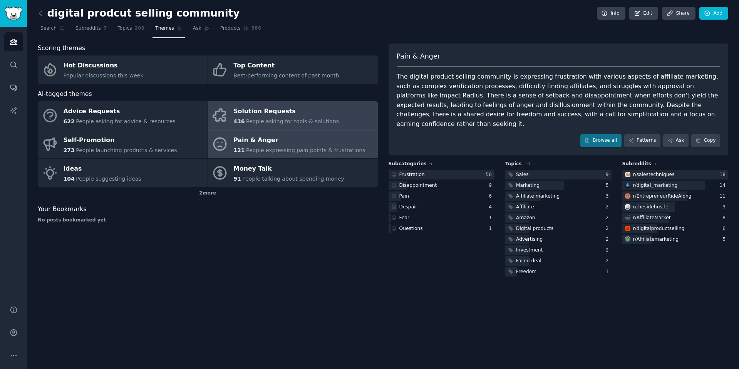
click at [291, 113] on div "Solution Requests" at bounding box center [286, 112] width 106 height 12
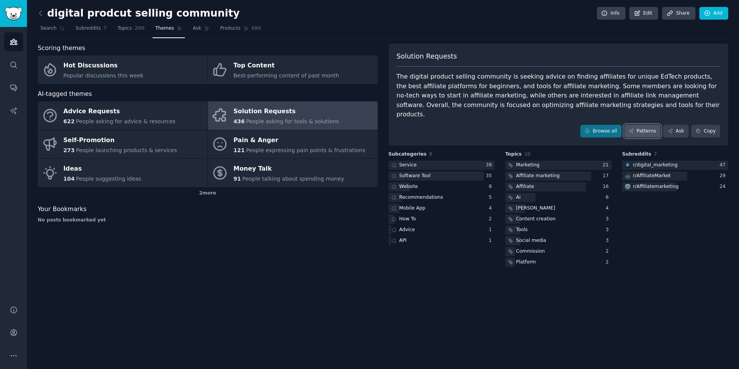
click at [646, 125] on link "Patterns" at bounding box center [642, 131] width 36 height 13
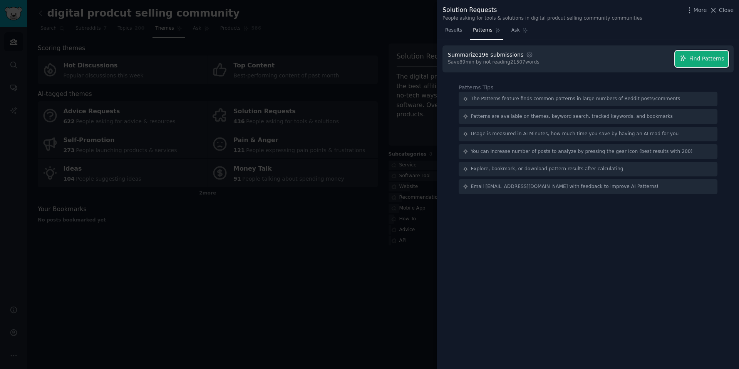
click at [708, 60] on span "Find Patterns" at bounding box center [706, 59] width 35 height 8
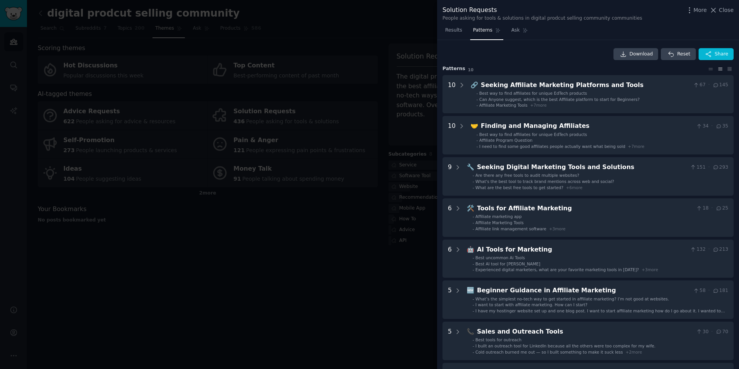
click at [364, 286] on div at bounding box center [369, 184] width 739 height 369
